Goal: Use online tool/utility: Utilize a website feature to perform a specific function

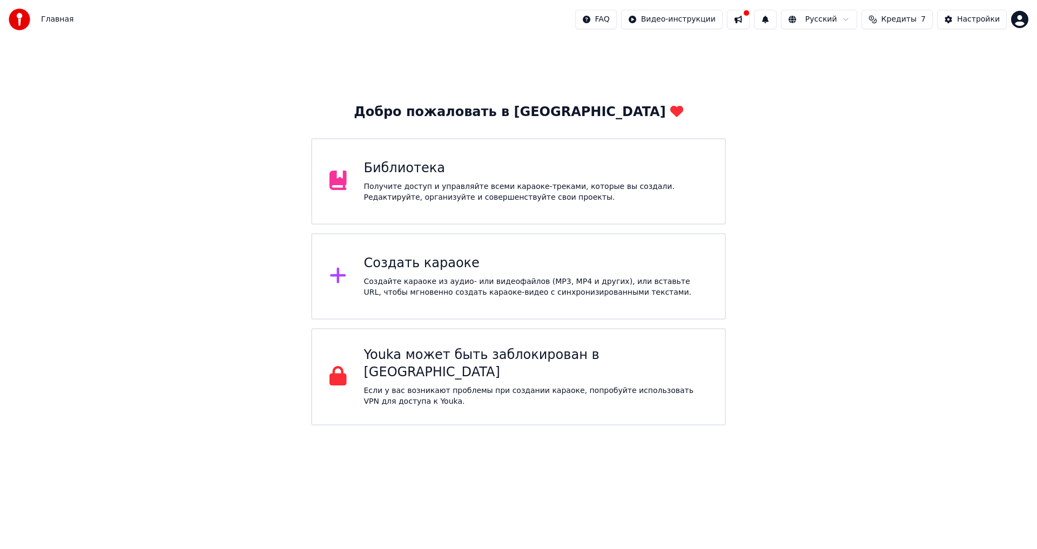
click at [422, 277] on div "Создайте караоке из аудио- или видеофайлов (MP3, MP4 и других), или вставьте UR…" at bounding box center [536, 288] width 344 height 22
click at [395, 176] on div "Библиотека" at bounding box center [536, 168] width 344 height 17
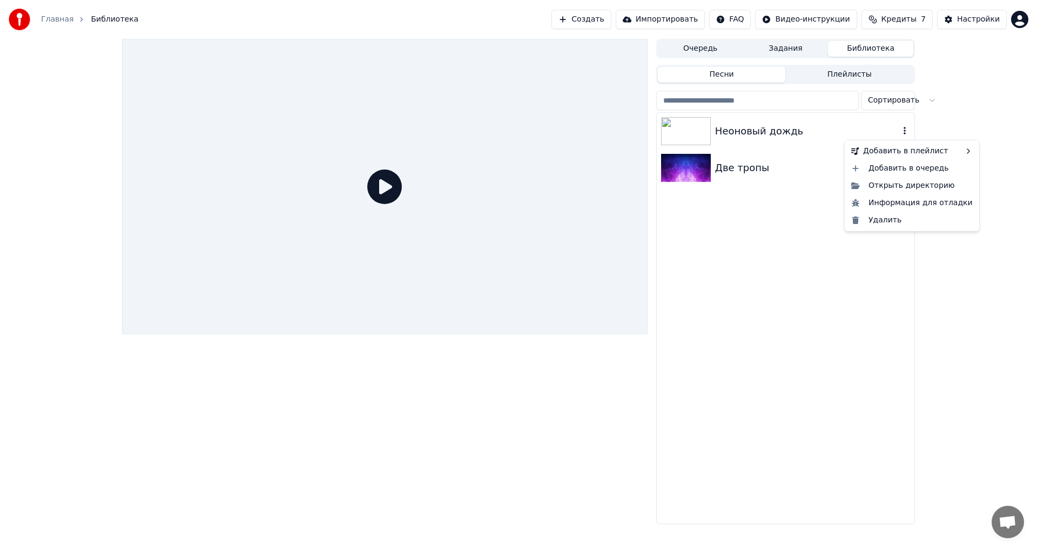
click at [905, 131] on icon "button" at bounding box center [905, 131] width 2 height 8
click at [898, 187] on div "Открыть директорию" at bounding box center [912, 185] width 130 height 17
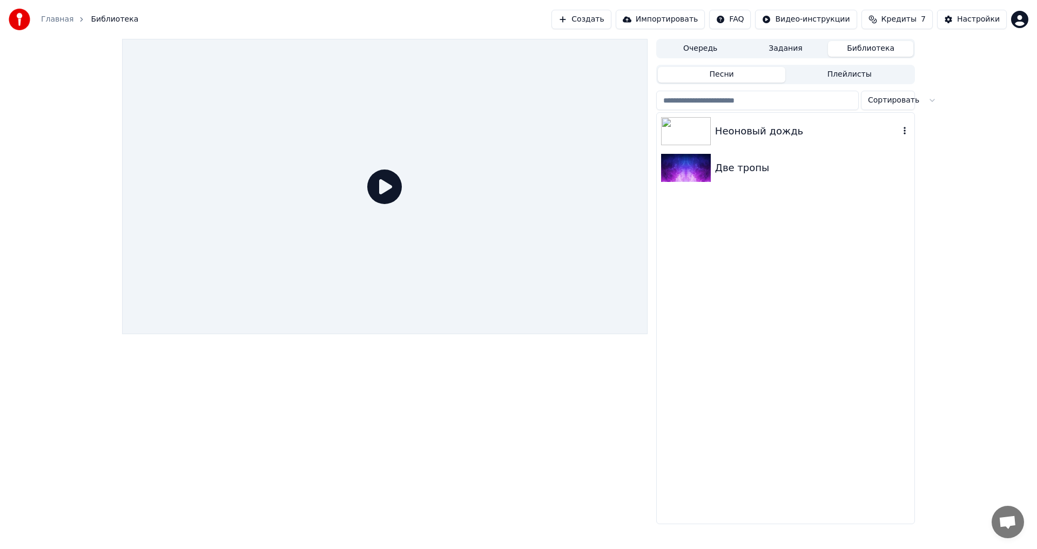
click at [742, 133] on div "Неоновый дождь" at bounding box center [807, 131] width 184 height 15
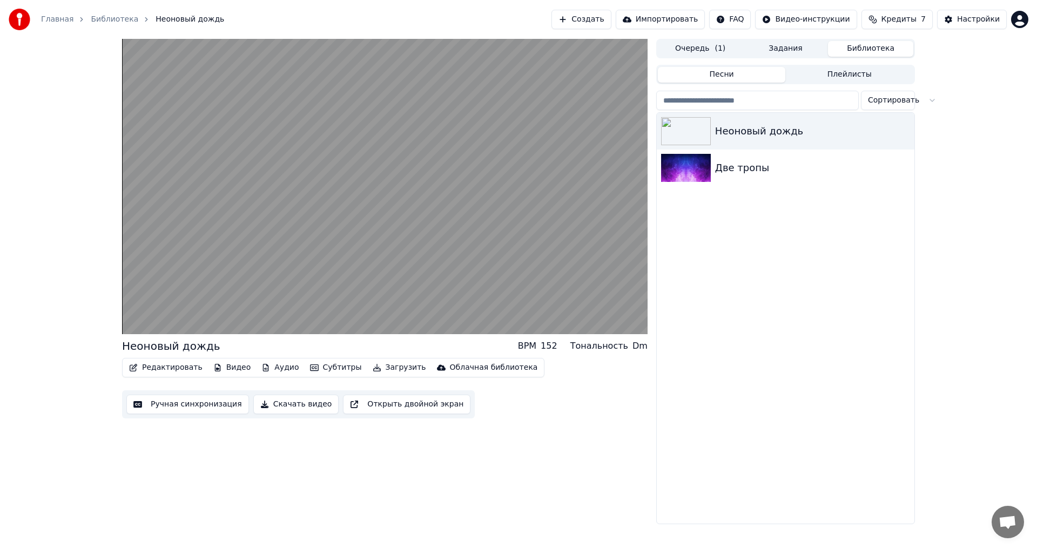
click at [283, 403] on button "Скачать видео" at bounding box center [296, 404] width 86 height 19
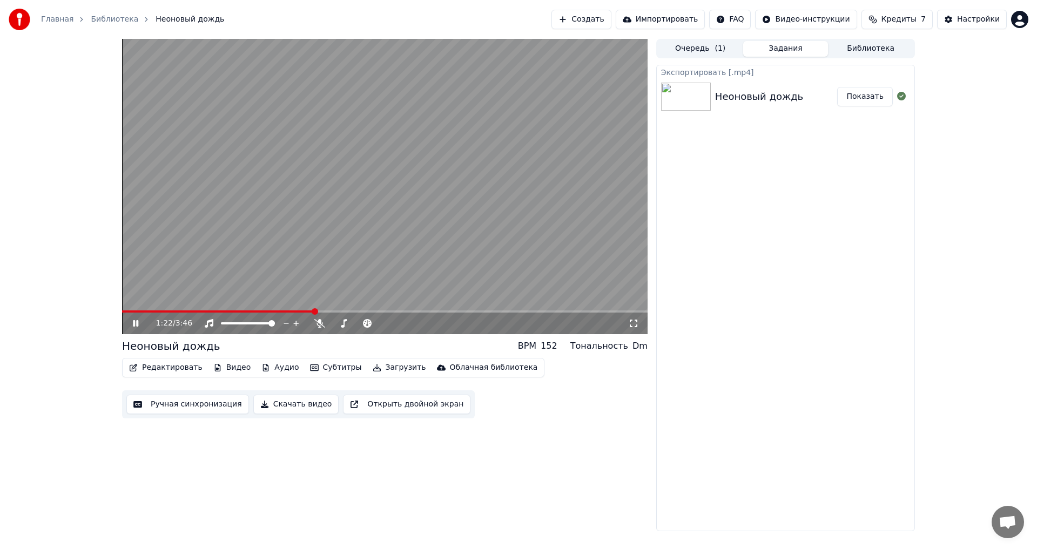
click at [860, 96] on button "Показать" at bounding box center [865, 96] width 56 height 19
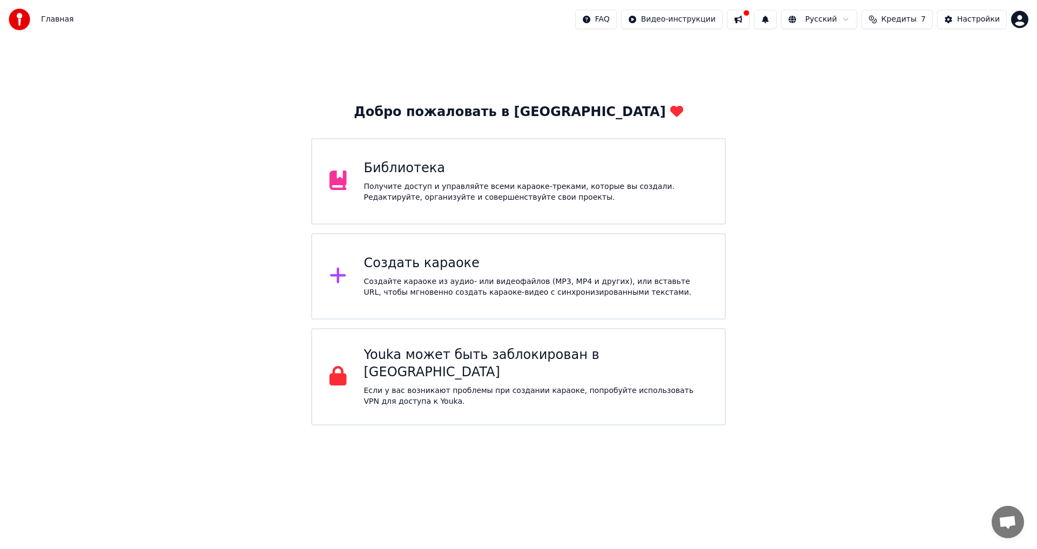
click at [399, 279] on div "Создайте караоке из аудио- или видеофайлов (MP3, MP4 и других), или вставьте UR…" at bounding box center [536, 288] width 344 height 22
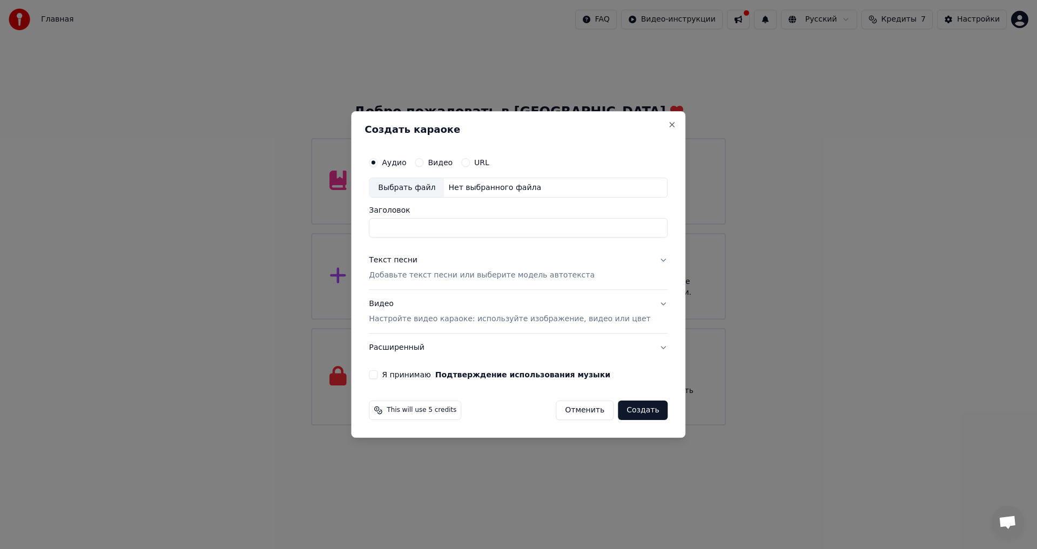
click at [409, 189] on div "Выбрать файл" at bounding box center [406, 187] width 75 height 19
type input "**********"
click at [526, 275] on p "Добавьте текст песни или выберите модель автотекста" at bounding box center [482, 276] width 226 height 11
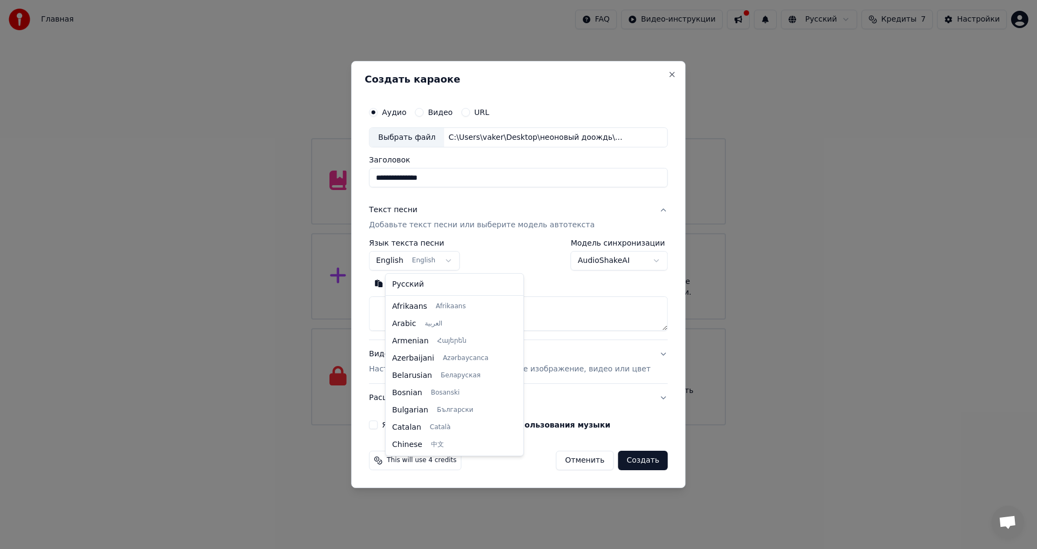
click at [457, 264] on body "Главная FAQ Видео-инструкции Русский Кредиты 7 Настройки Добро пожаловать в You…" at bounding box center [518, 213] width 1037 height 426
select select "**"
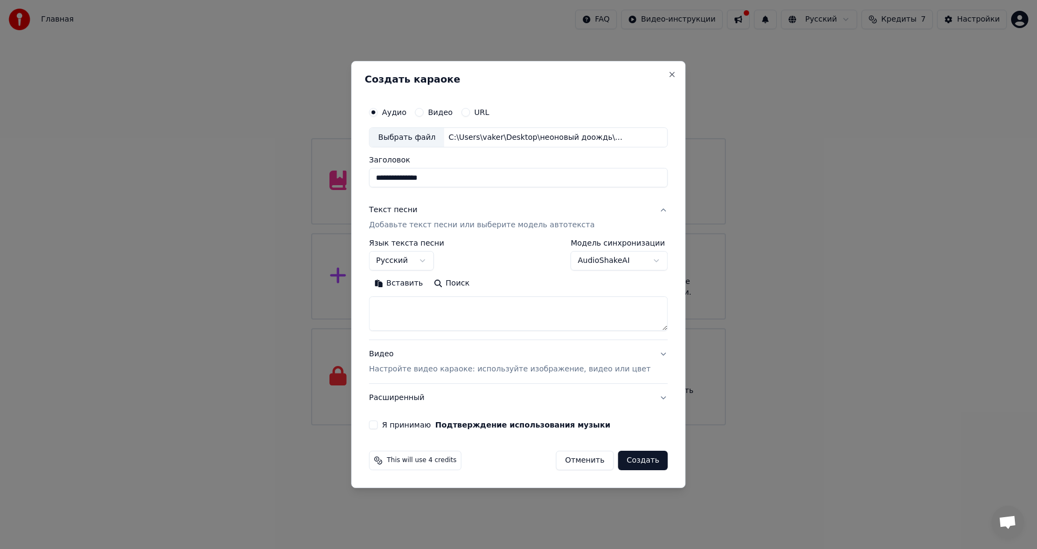
click at [420, 308] on textarea at bounding box center [518, 314] width 299 height 35
paste textarea "**********"
type textarea "**********"
click at [494, 369] on p "Настройте видео караоке: используйте изображение, видео или цвет" at bounding box center [509, 369] width 281 height 11
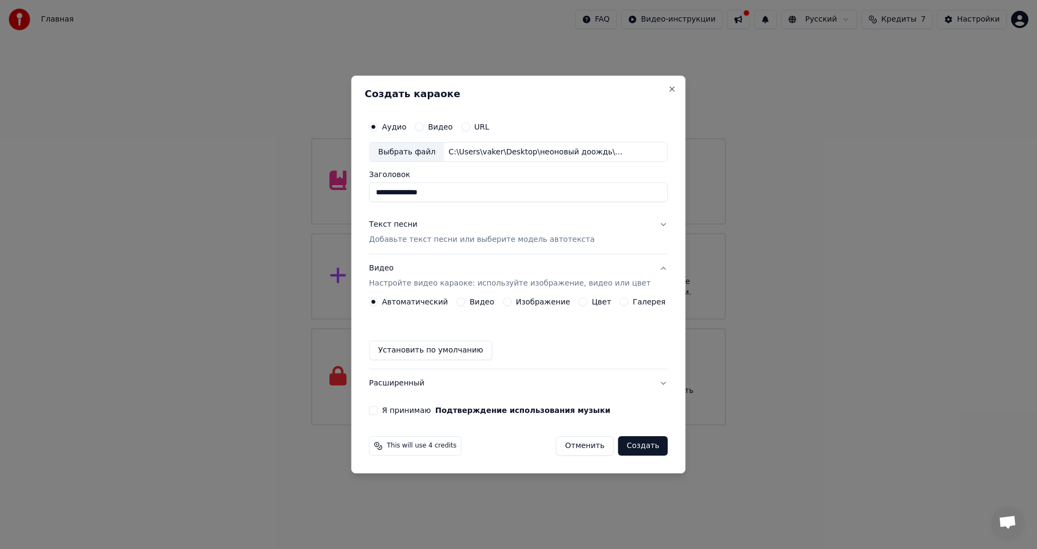
click at [465, 302] on button "Видео" at bounding box center [460, 302] width 9 height 9
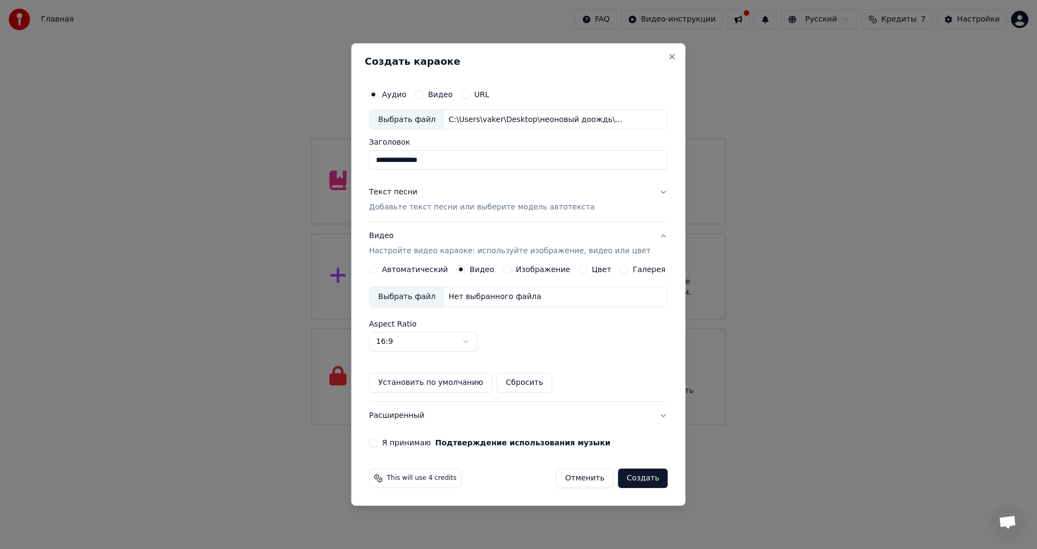
click at [418, 294] on div "Выбрать файл" at bounding box center [406, 296] width 75 height 19
click at [481, 341] on body "Главная FAQ Видео-инструкции Русский Кредиты 7 Настройки Добро пожаловать в You…" at bounding box center [518, 213] width 1037 height 426
drag, startPoint x: 385, startPoint y: 442, endPoint x: 390, endPoint y: 448, distance: 8.0
click at [378, 442] on button "Я принимаю Подтверждение использования музыки" at bounding box center [373, 443] width 9 height 9
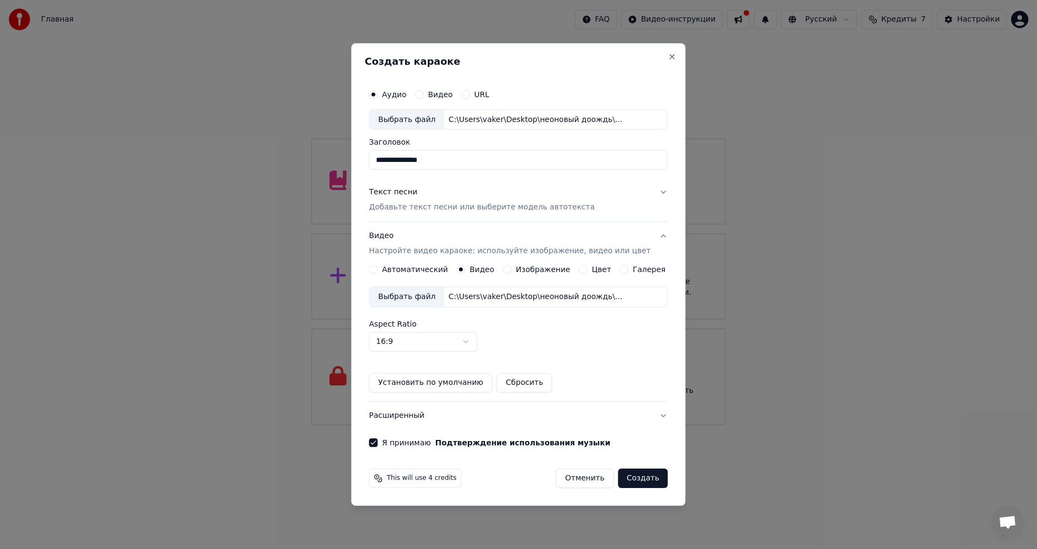
click at [630, 476] on button "Создать" at bounding box center [643, 478] width 50 height 19
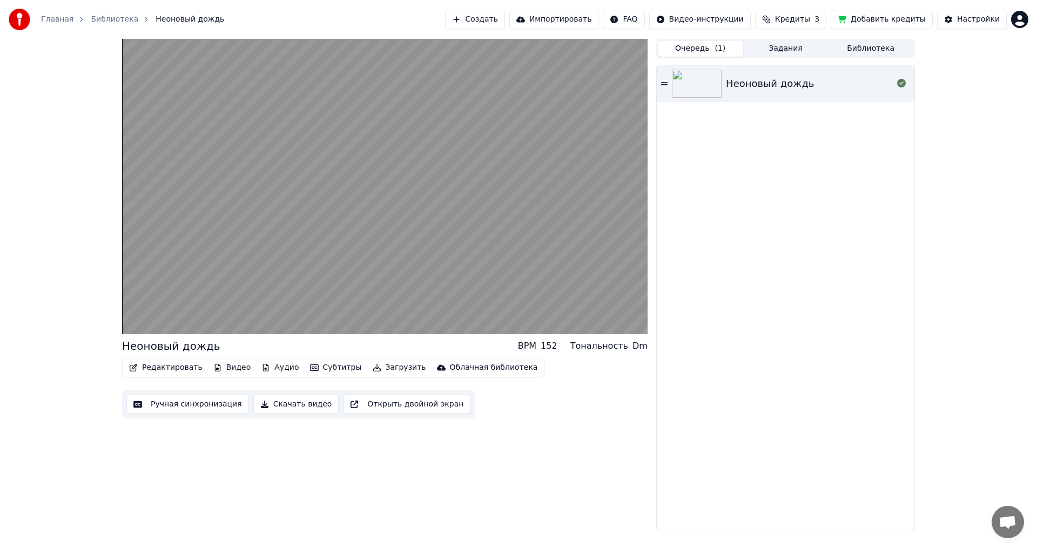
click at [694, 49] on button "Очередь ( 1 )" at bounding box center [700, 49] width 85 height 16
click at [800, 19] on span "Кредиты" at bounding box center [792, 19] width 35 height 11
click at [572, 20] on button "Импортировать" at bounding box center [554, 19] width 90 height 19
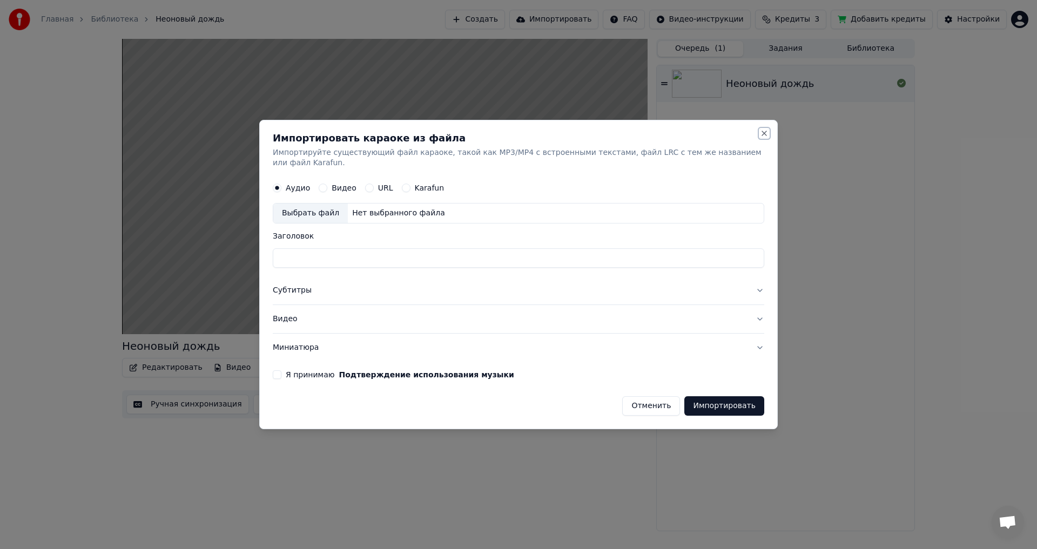
click at [760, 138] on button "Close" at bounding box center [764, 133] width 9 height 9
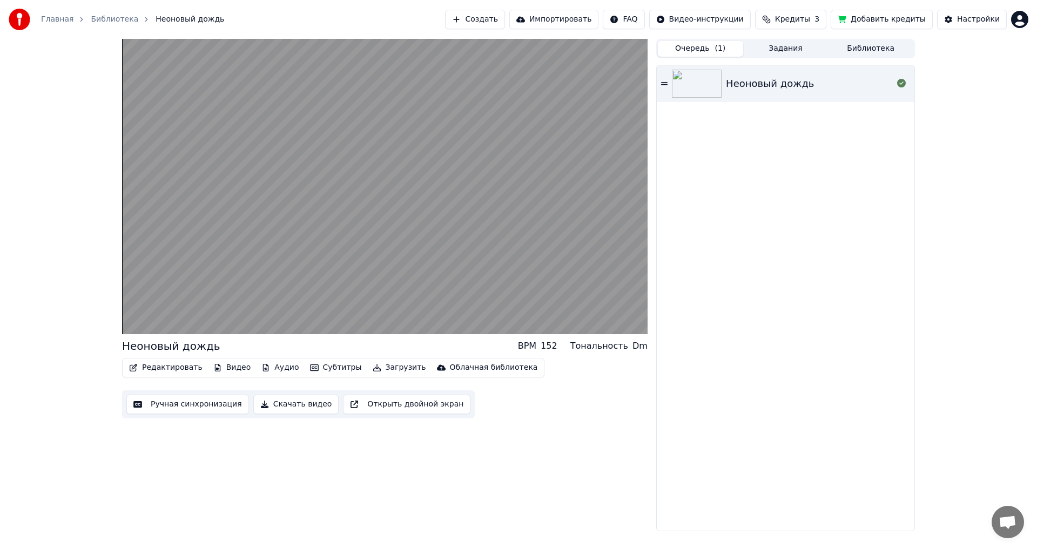
click at [220, 366] on button "Видео" at bounding box center [232, 367] width 46 height 15
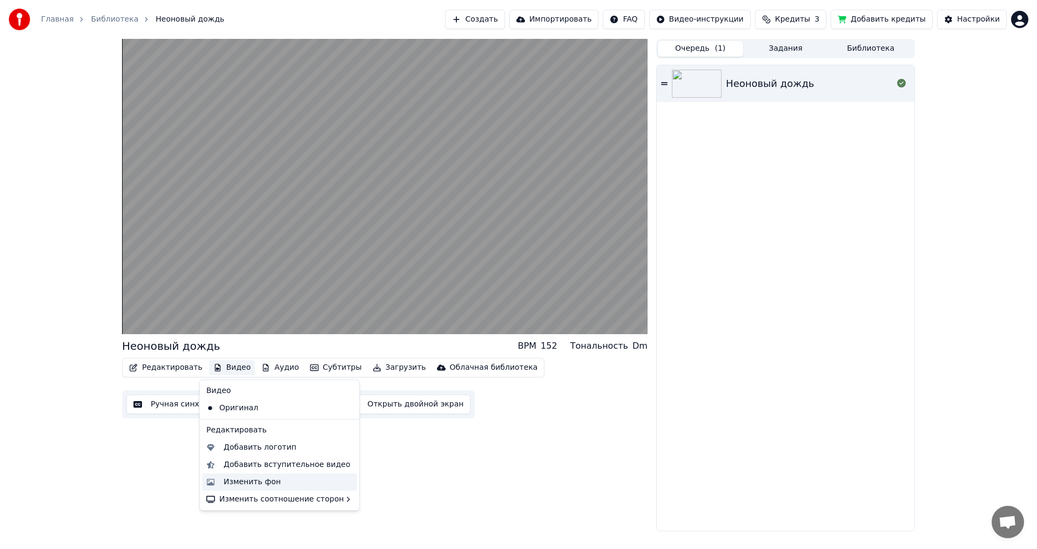
click at [240, 481] on div "Изменить фон" at bounding box center [252, 482] width 57 height 11
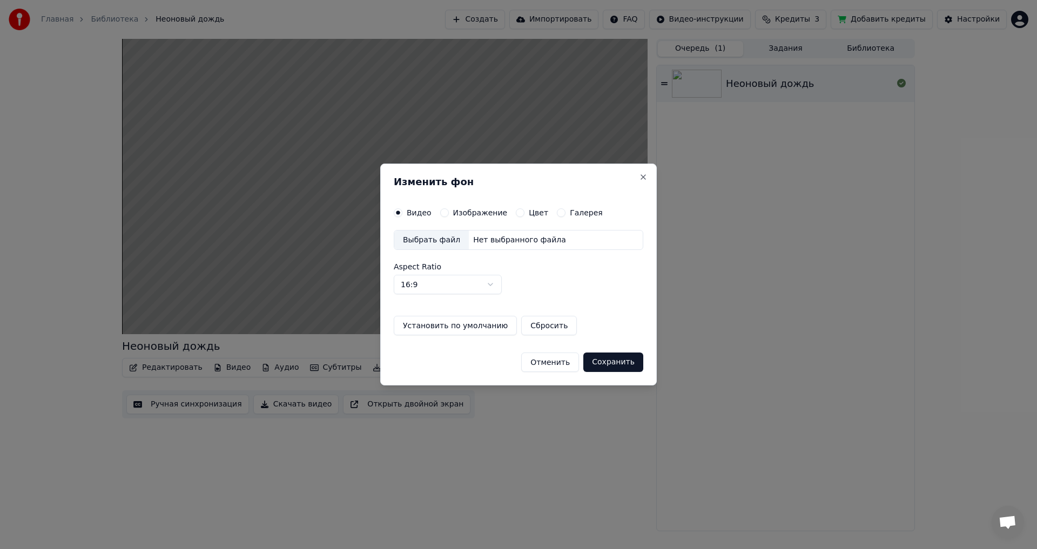
click at [423, 241] on div "Выбрать файл" at bounding box center [431, 240] width 75 height 19
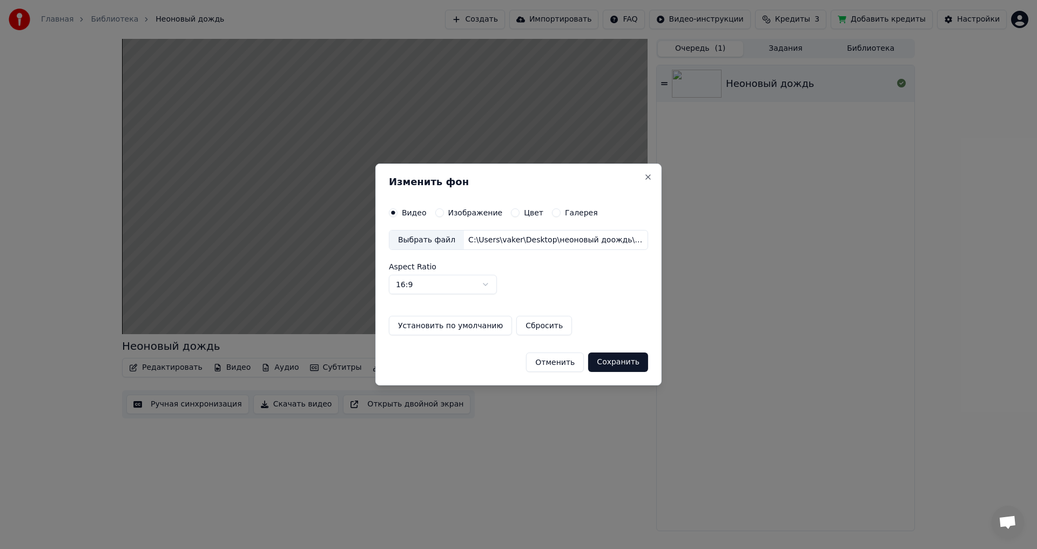
click at [621, 362] on button "Сохранить" at bounding box center [618, 362] width 60 height 19
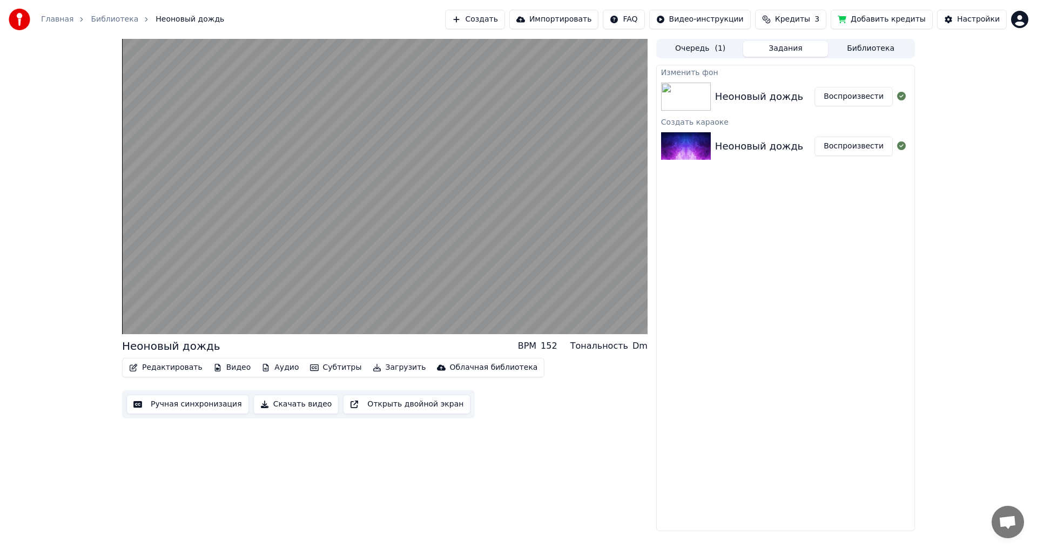
click at [856, 97] on button "Воспроизвести" at bounding box center [854, 96] width 78 height 19
click at [280, 406] on button "Скачать видео" at bounding box center [296, 404] width 86 height 19
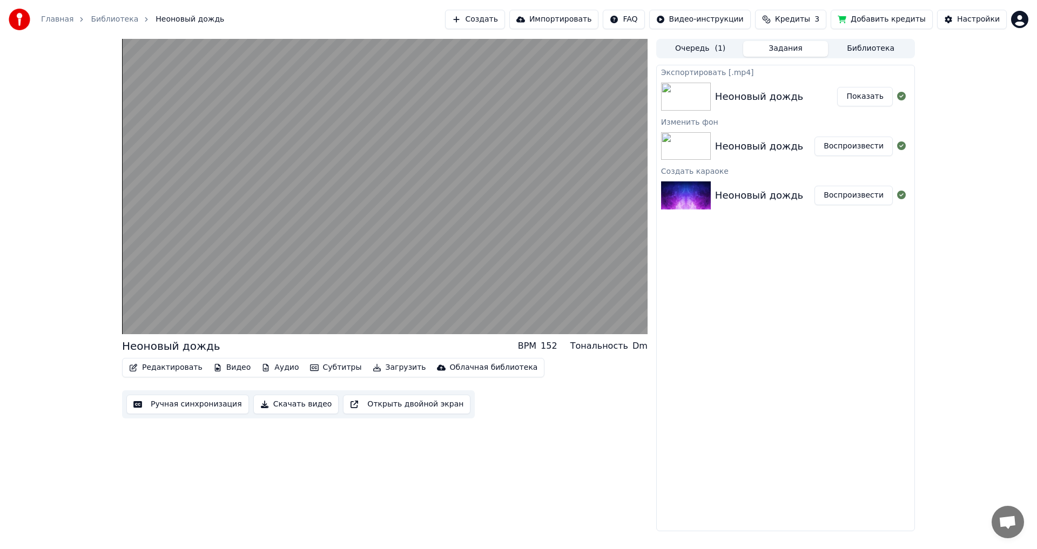
click at [865, 95] on button "Показать" at bounding box center [865, 96] width 56 height 19
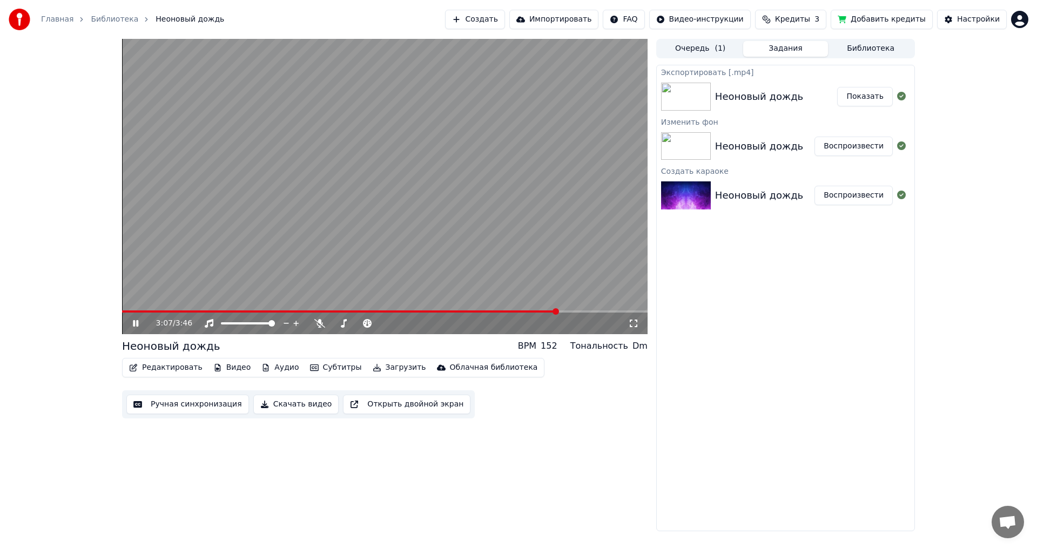
click at [137, 326] on icon at bounding box center [135, 323] width 5 height 6
